Goal: Task Accomplishment & Management: Manage account settings

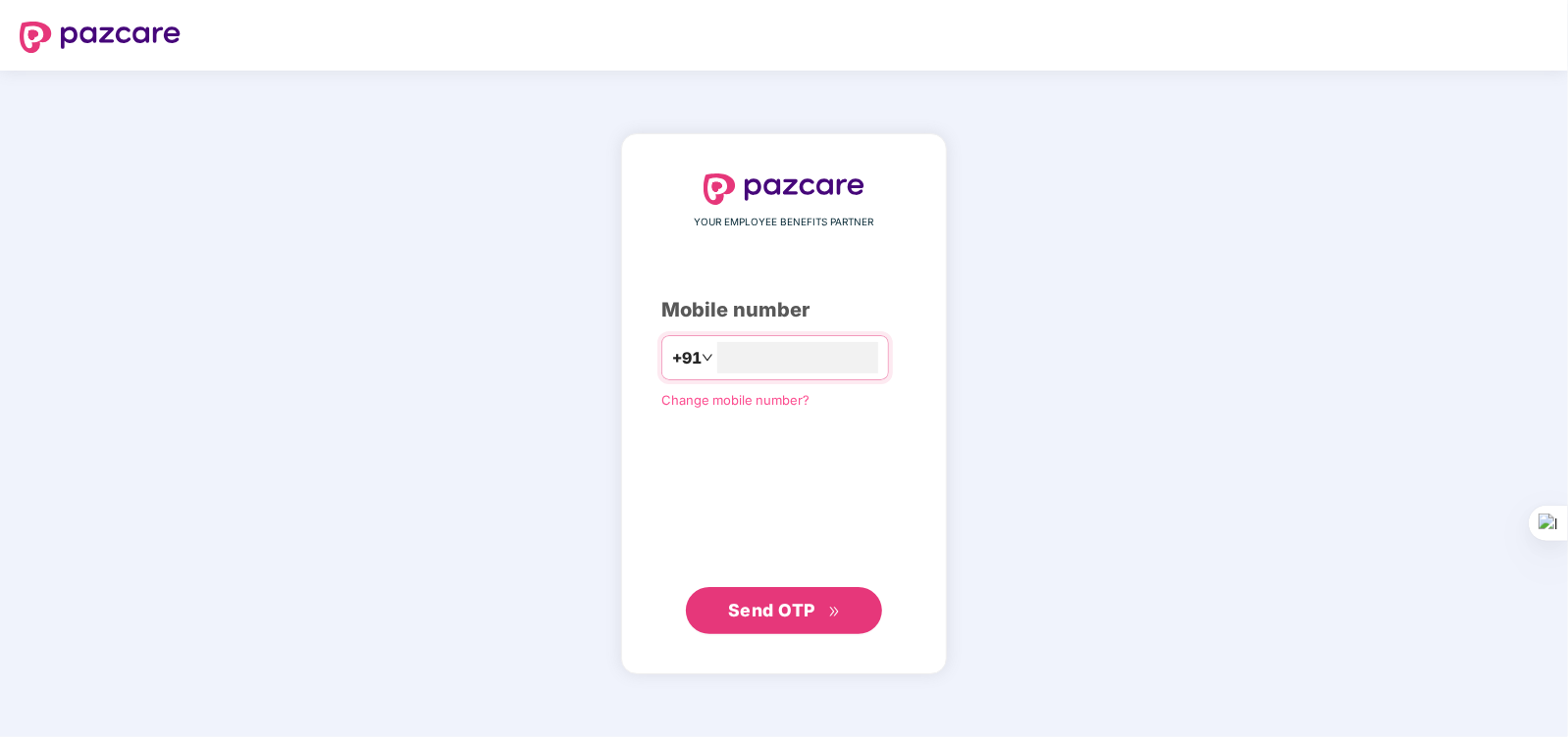
type input "**********"
click at [833, 607] on icon "double-right" at bounding box center [833, 611] width 13 height 13
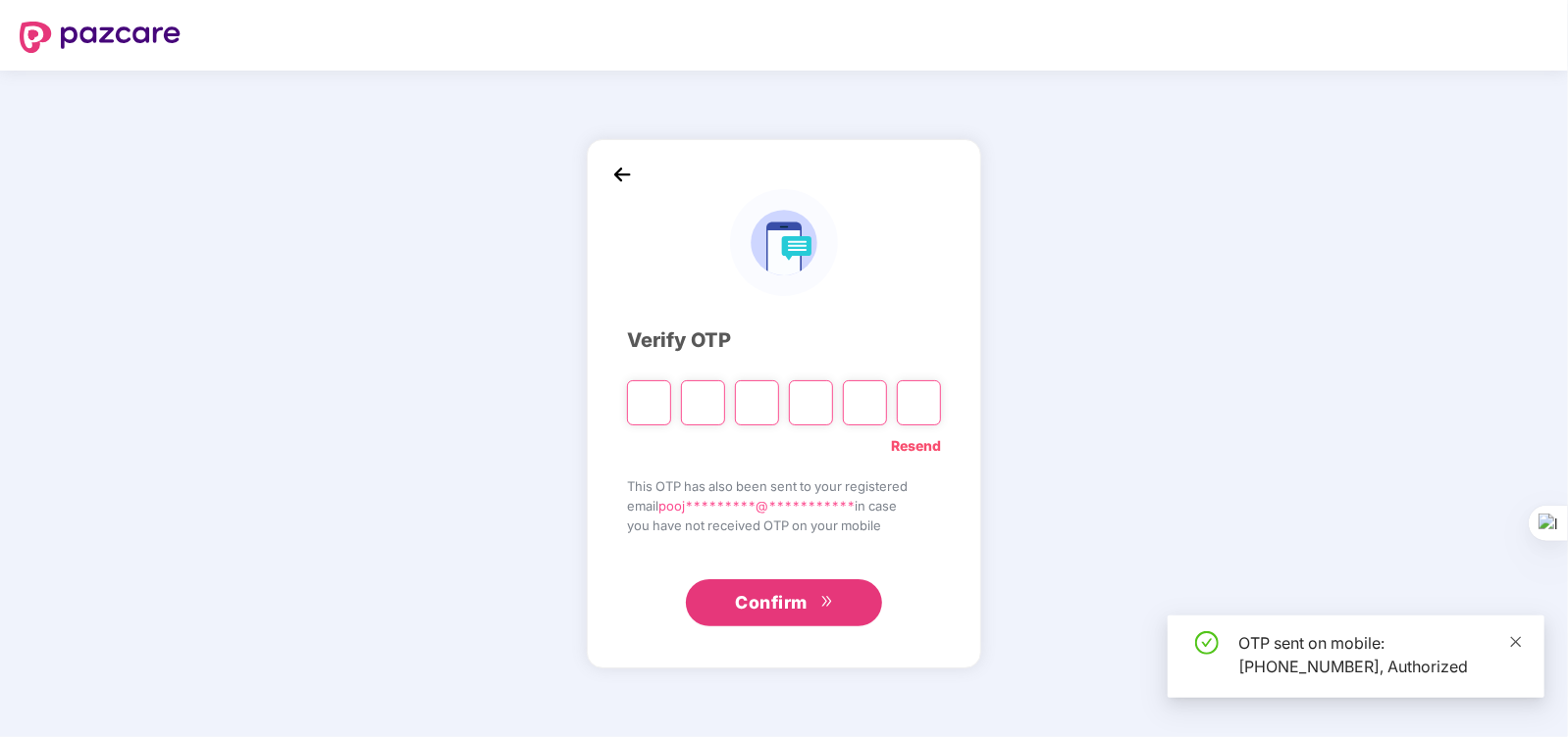
click at [1519, 643] on icon "close" at bounding box center [1516, 642] width 14 height 14
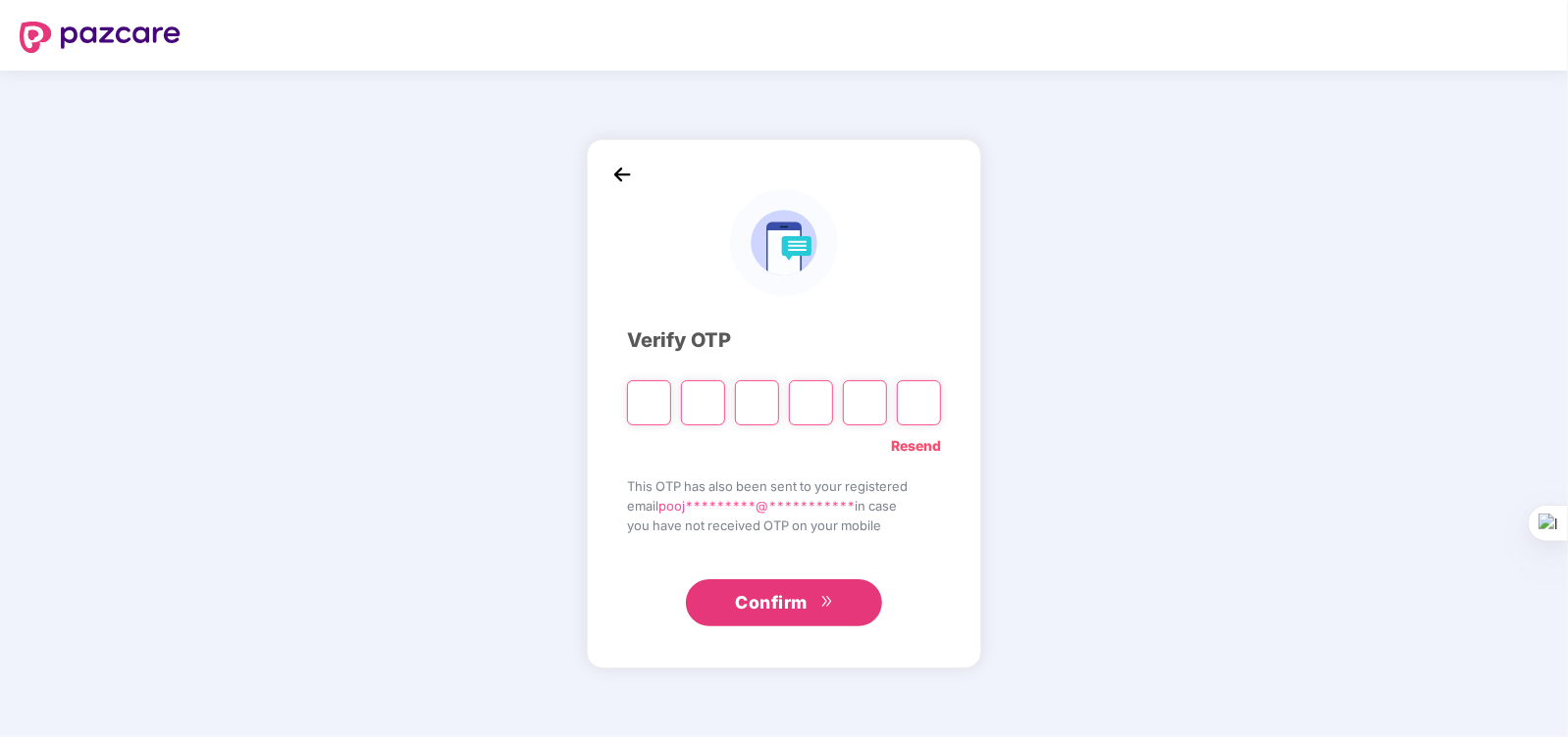
click at [652, 401] on input "Please enter verification code. Digit 1" at bounding box center [648, 403] width 45 height 46
type input "*"
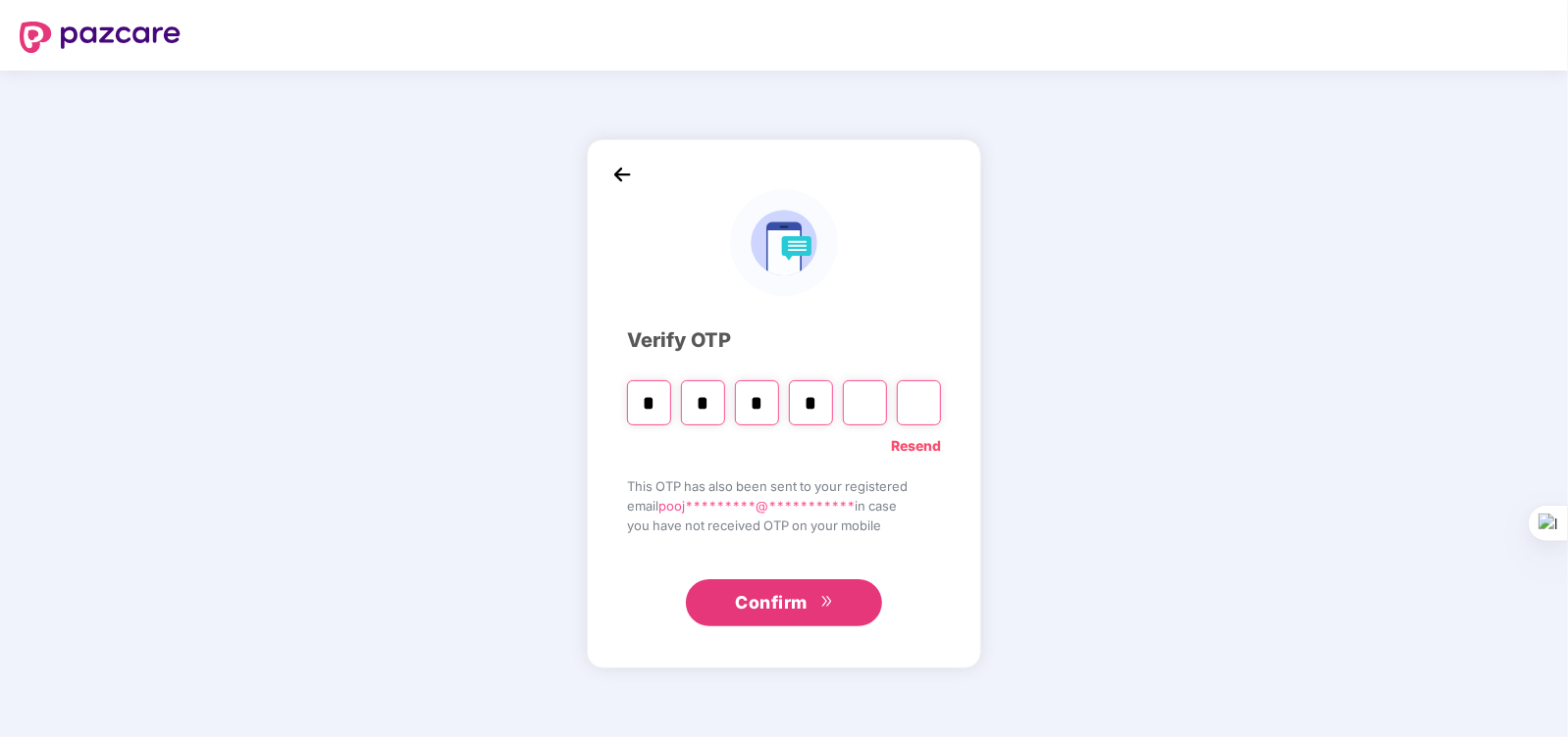
type input "*"
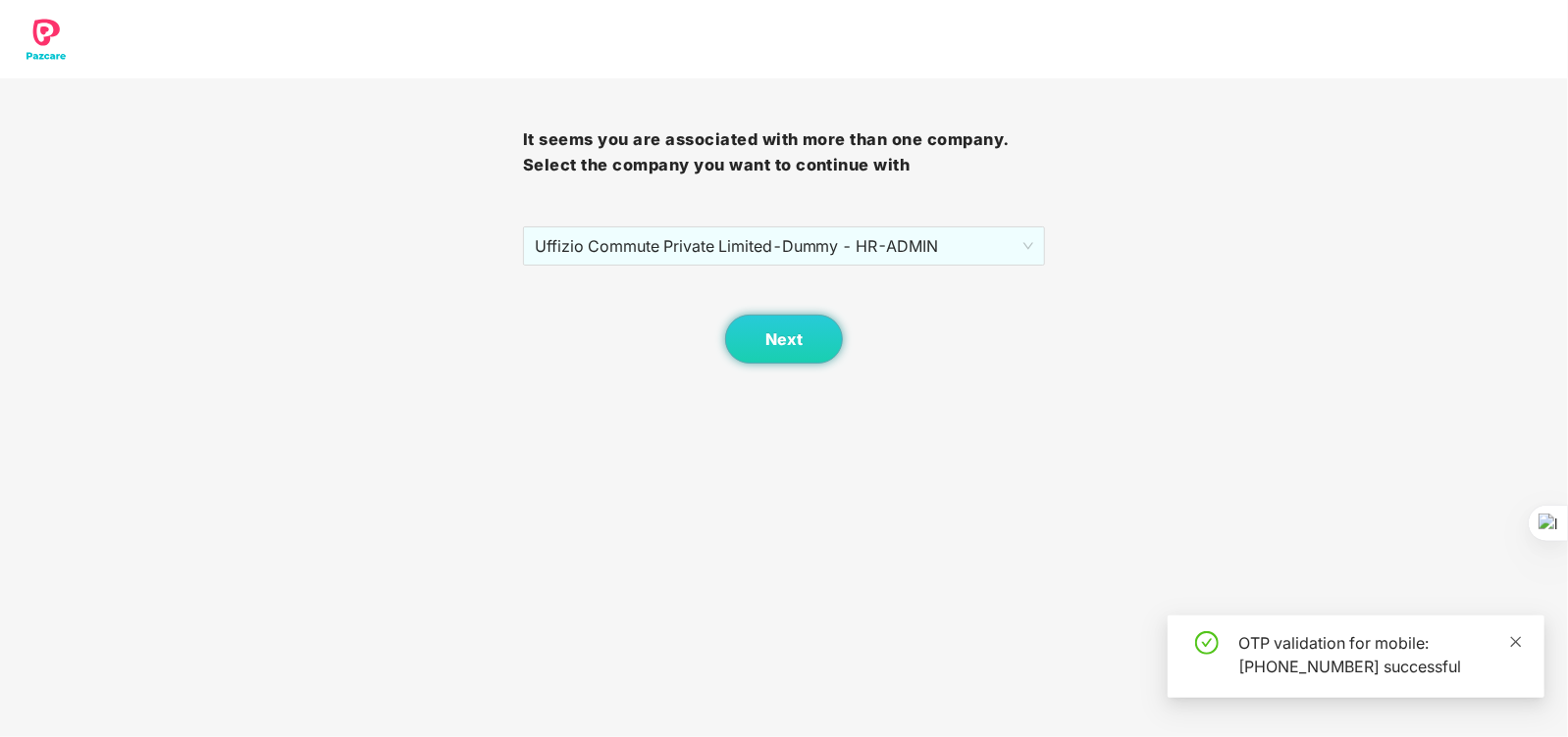
click at [1516, 636] on icon "close" at bounding box center [1516, 642] width 14 height 14
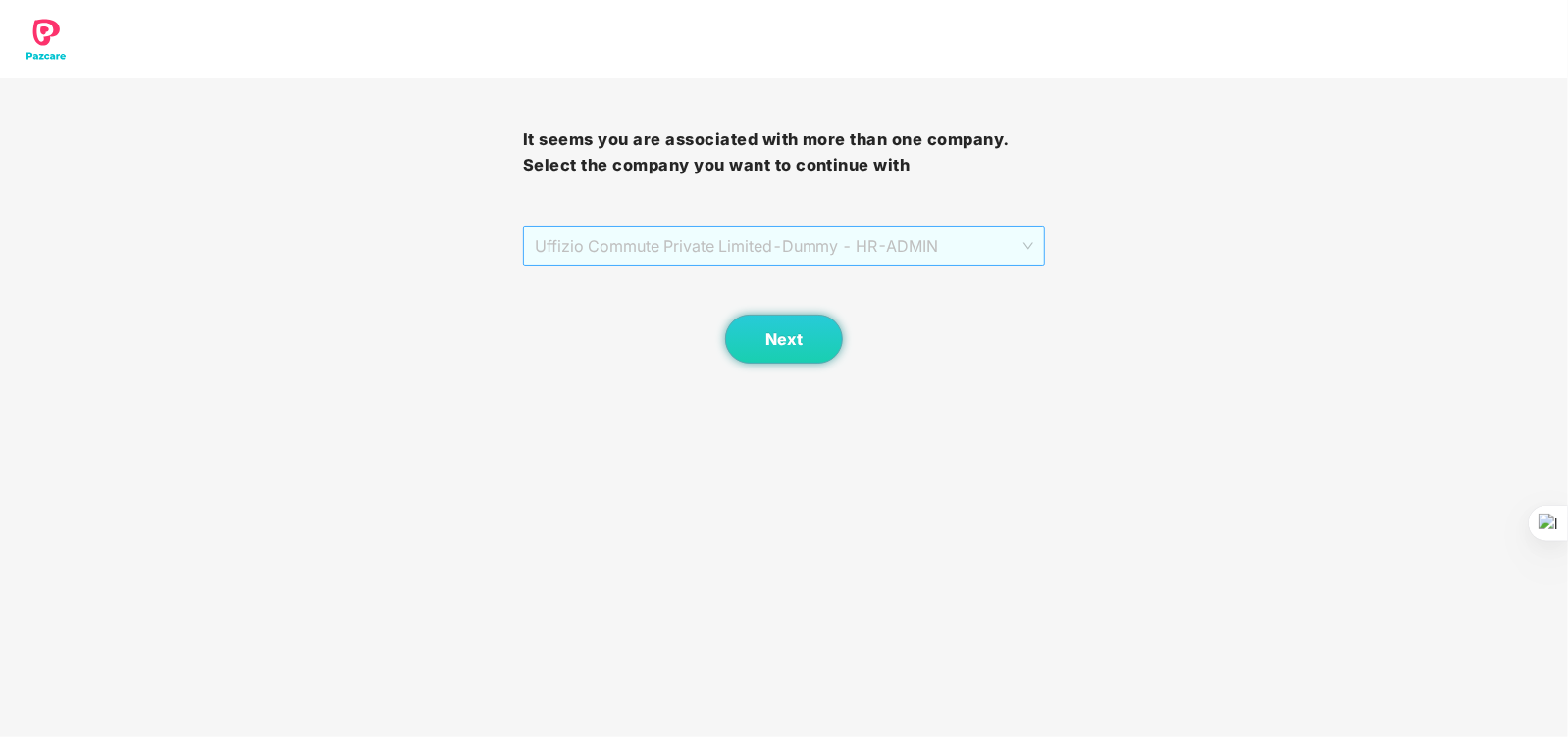
click at [953, 241] on span "Uffizio Commute Private Limited - Dummy - HR - ADMIN" at bounding box center [784, 246] width 499 height 38
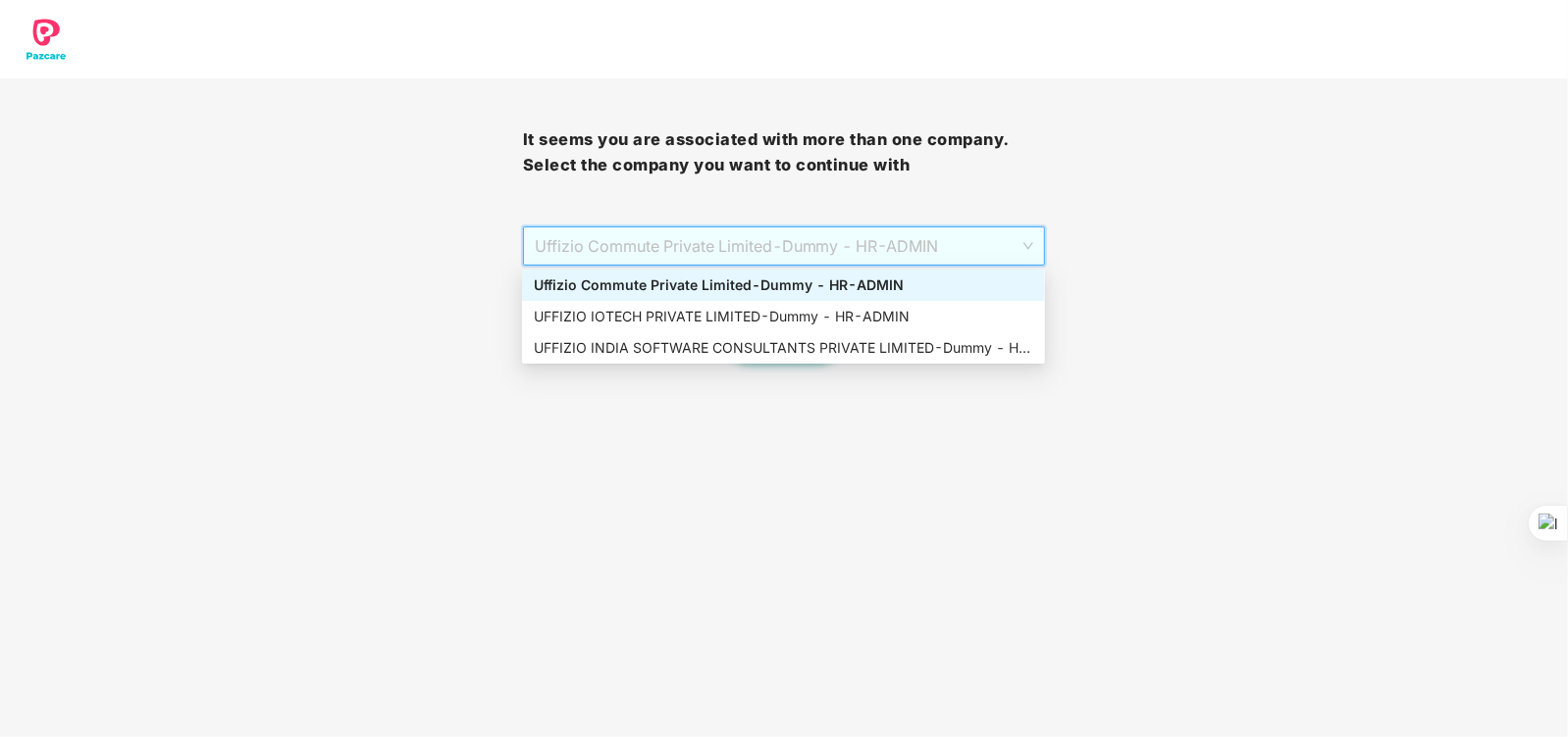
click at [826, 297] on div "Uffizio Commute Private Limited - Dummy - HR - ADMIN" at bounding box center [783, 286] width 523 height 32
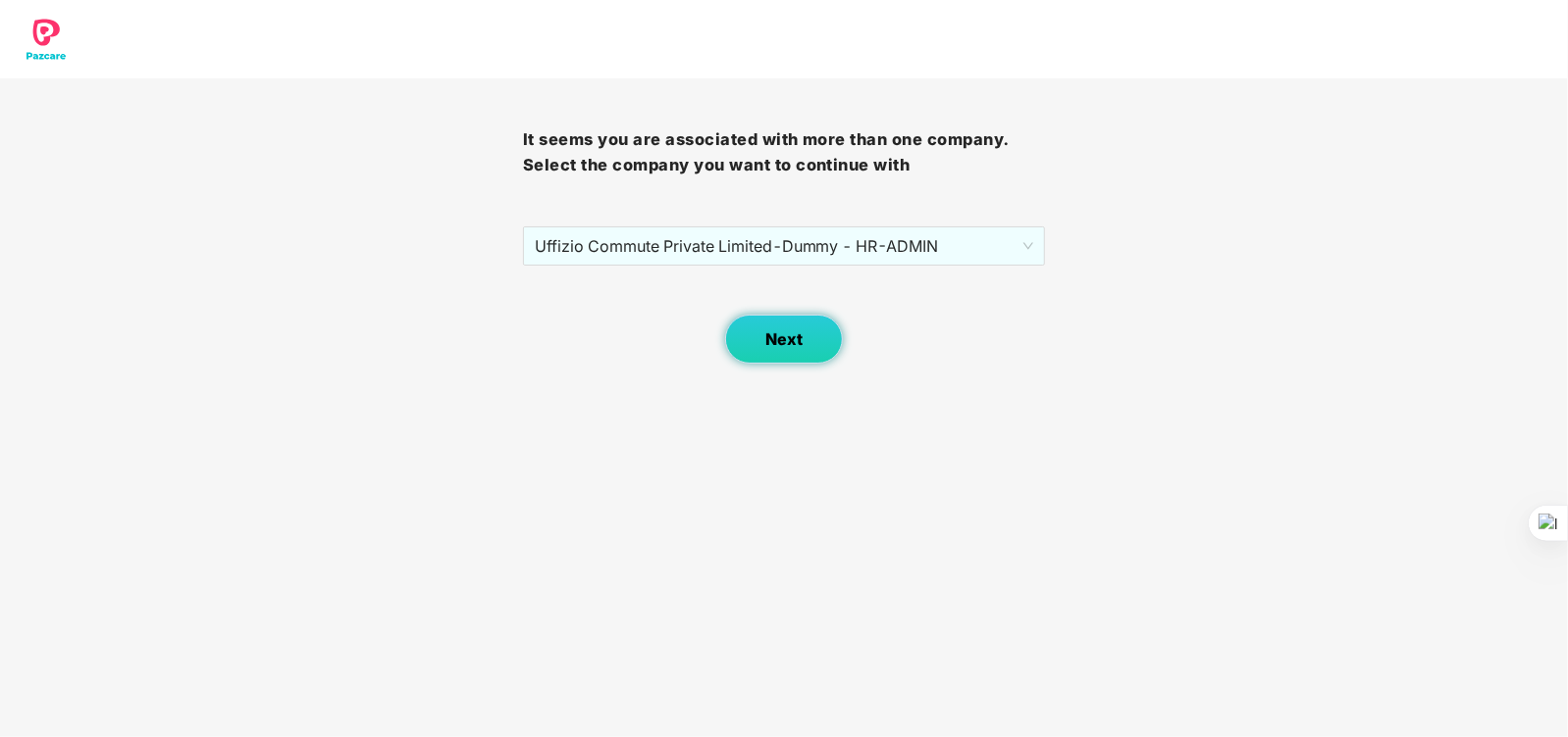
click at [790, 337] on span "Next" at bounding box center [784, 339] width 38 height 19
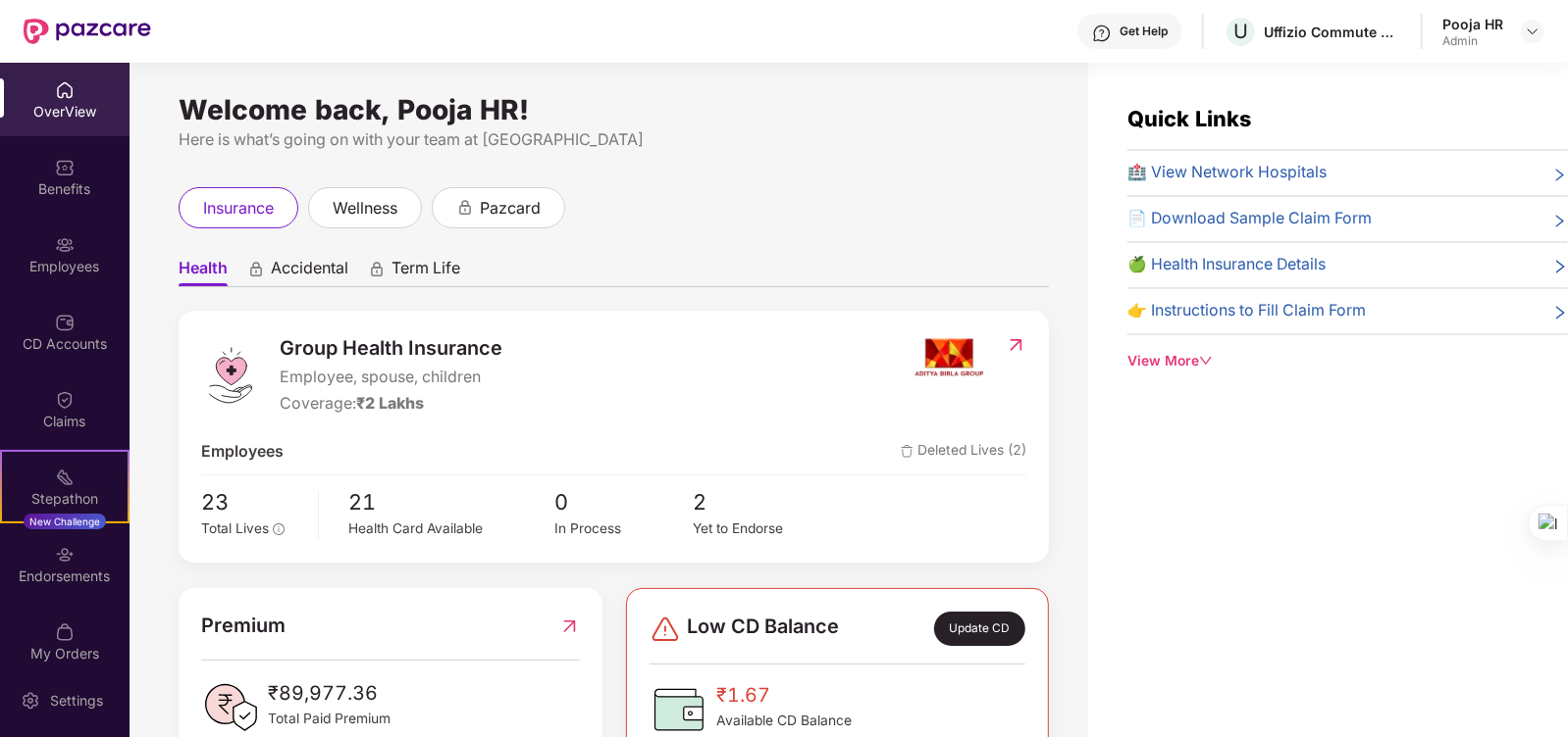
click at [828, 218] on div "insurance wellness pazcard" at bounding box center [613, 208] width 870 height 42
click at [74, 554] on div "Endorsements" at bounding box center [64, 564] width 130 height 73
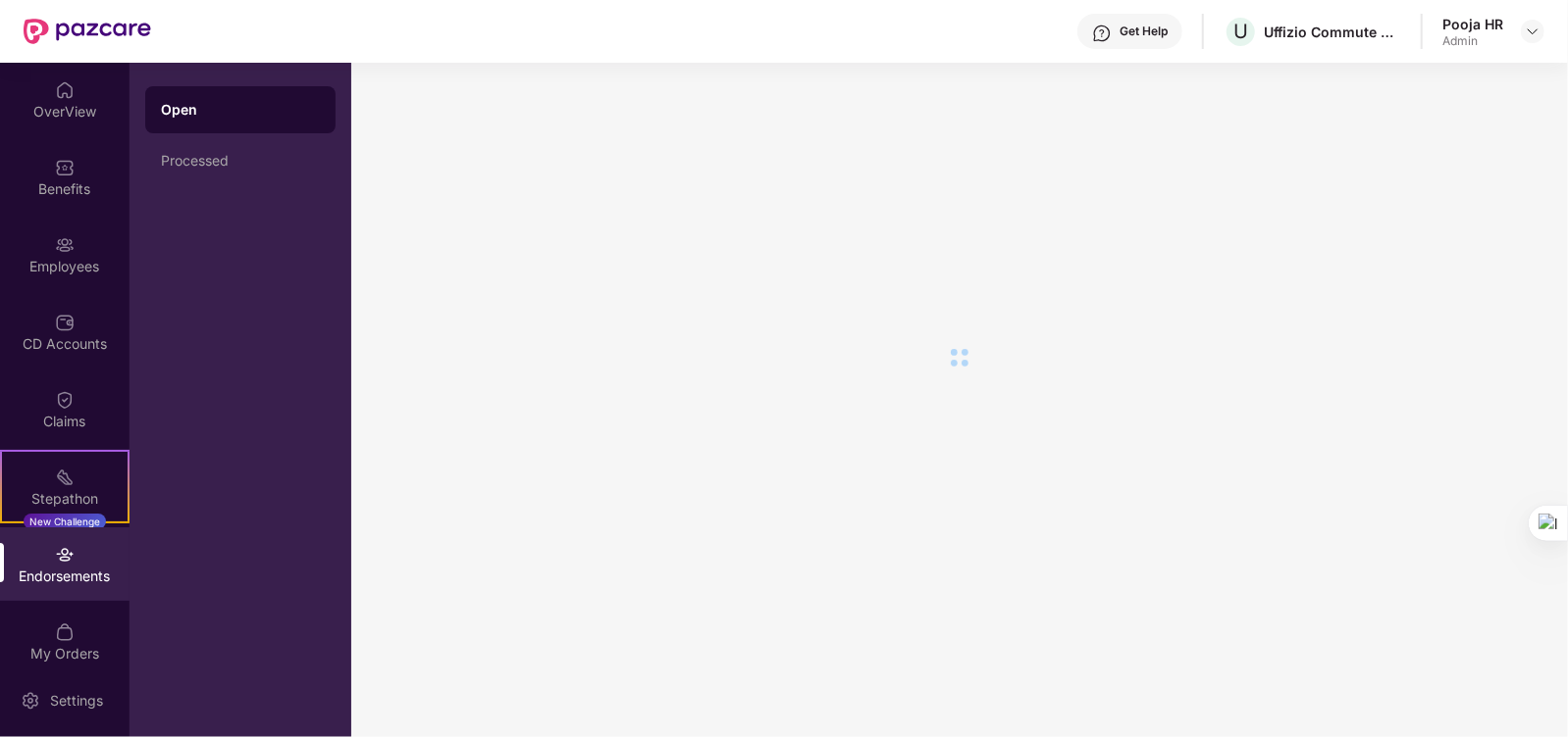
click at [74, 554] on div "Endorsements" at bounding box center [64, 564] width 130 height 73
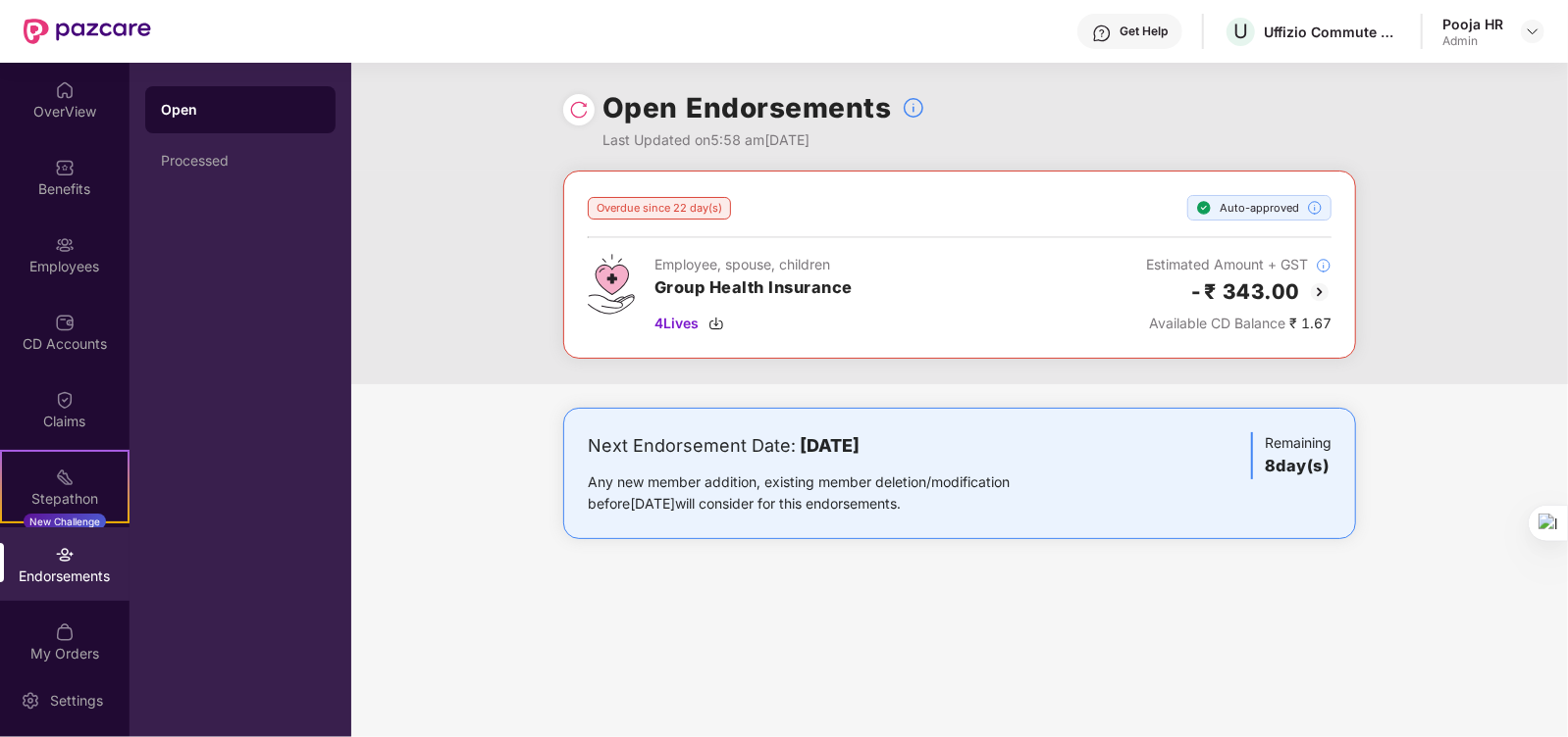
click at [1328, 290] on img at bounding box center [1320, 292] width 24 height 24
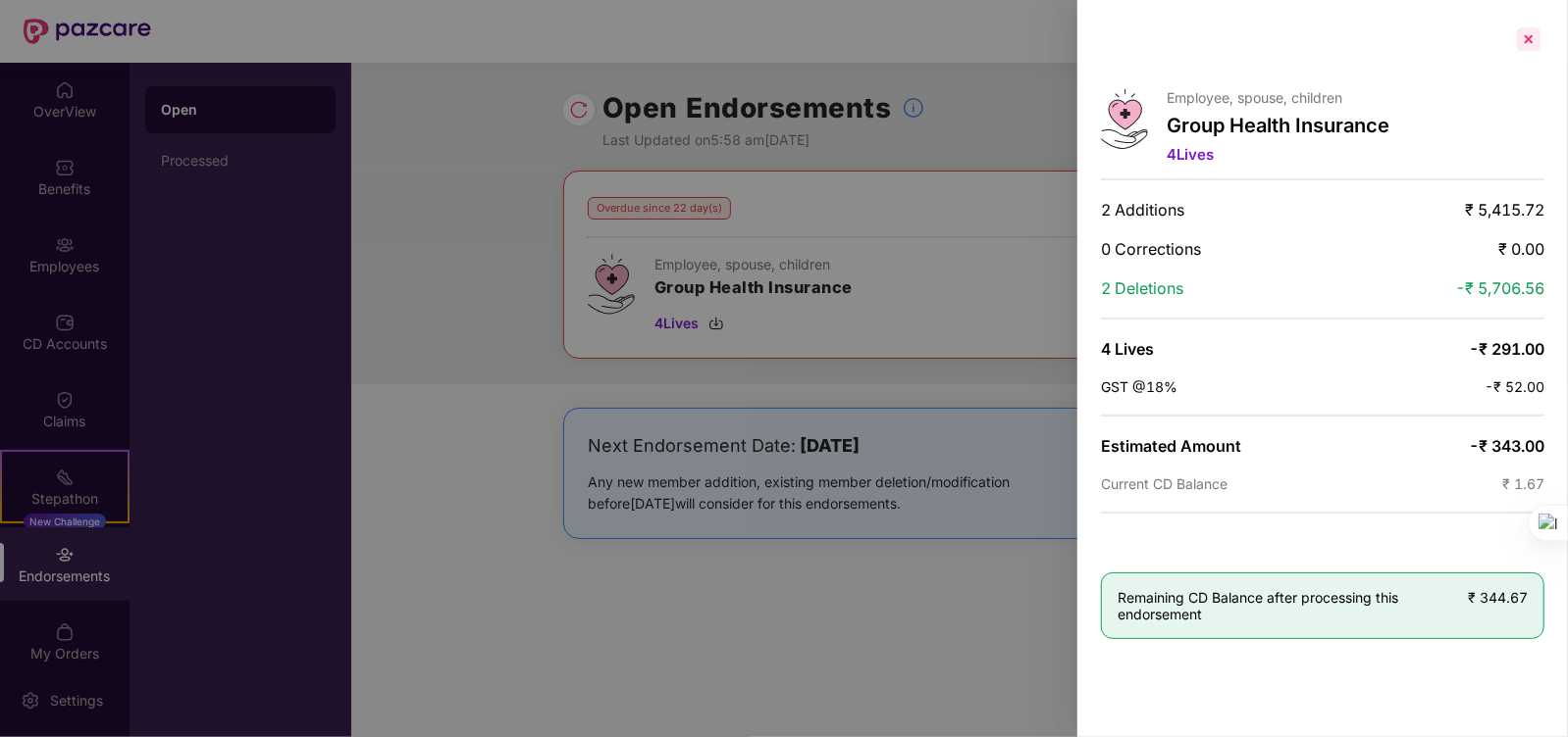
click at [1533, 46] on div at bounding box center [1528, 40] width 32 height 32
